Goal: Task Accomplishment & Management: Manage account settings

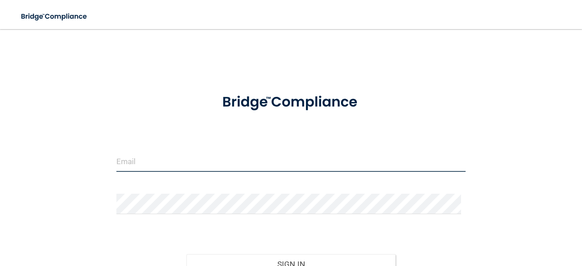
click at [247, 163] on input "email" at bounding box center [290, 161] width 349 height 20
click at [184, 165] on input "email" at bounding box center [290, 161] width 349 height 20
click at [225, 151] on input "email" at bounding box center [290, 161] width 349 height 20
click at [174, 159] on input "email" at bounding box center [290, 161] width 349 height 20
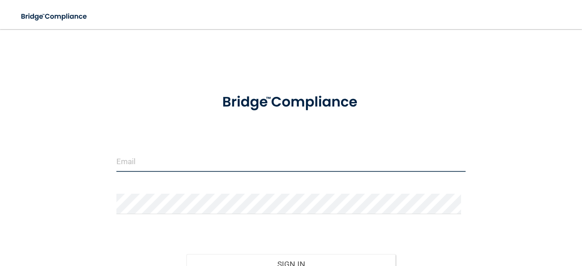
click at [174, 159] on input "email" at bounding box center [290, 161] width 349 height 20
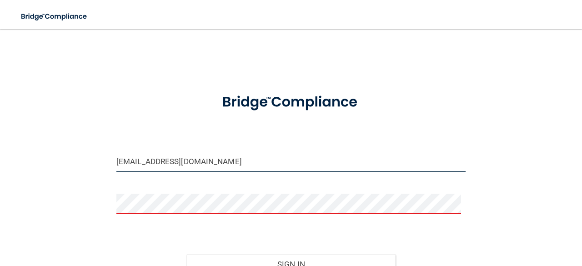
click at [224, 157] on input "[EMAIL_ADDRESS][DOMAIN_NAME]" at bounding box center [290, 161] width 349 height 20
type input "[EMAIL_ADDRESS][DOMAIN_NAME]"
